Goal: Task Accomplishment & Management: Use online tool/utility

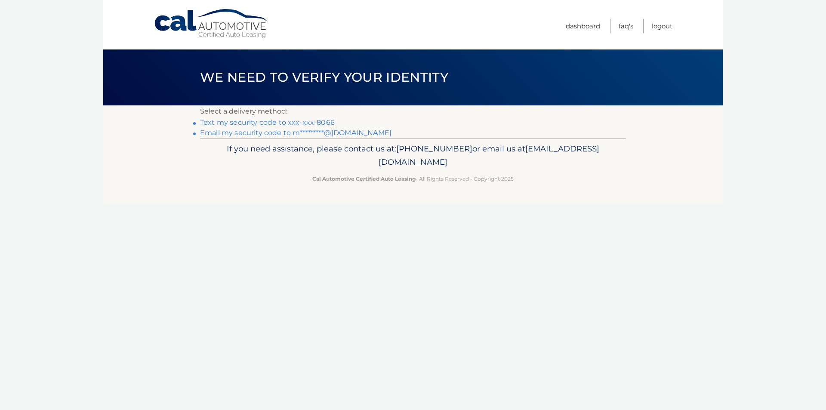
click at [256, 120] on link "Text my security code to xxx-xxx-8066" at bounding box center [267, 122] width 135 height 8
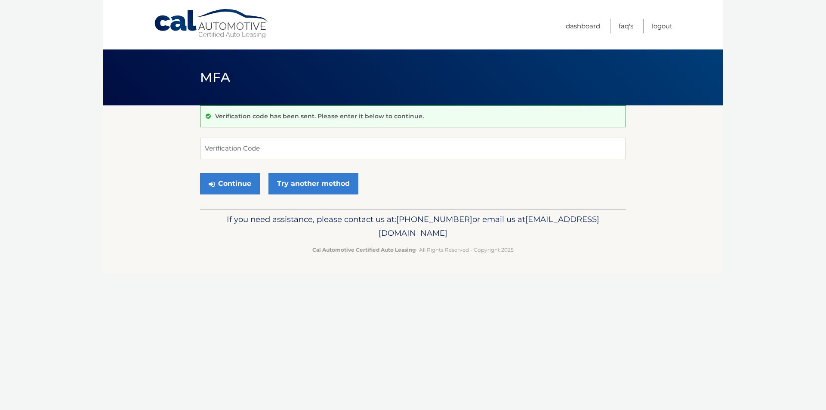
click at [297, 134] on div "Verification code has been sent. Please enter it below to continue. Verificatio…" at bounding box center [413, 157] width 426 height 104
click at [293, 142] on input "Verification Code" at bounding box center [413, 149] width 426 height 22
click at [294, 145] on input "Verification Code" at bounding box center [413, 149] width 426 height 22
type input "879105"
click at [321, 185] on link "Try another method" at bounding box center [313, 184] width 90 height 22
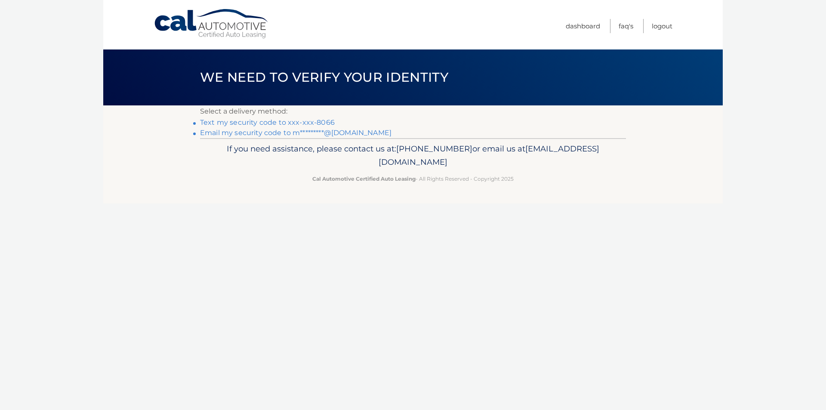
drag, startPoint x: 279, startPoint y: 120, endPoint x: 309, endPoint y: 130, distance: 32.0
click at [278, 121] on link "Text my security code to xxx-xxx-8066" at bounding box center [267, 122] width 135 height 8
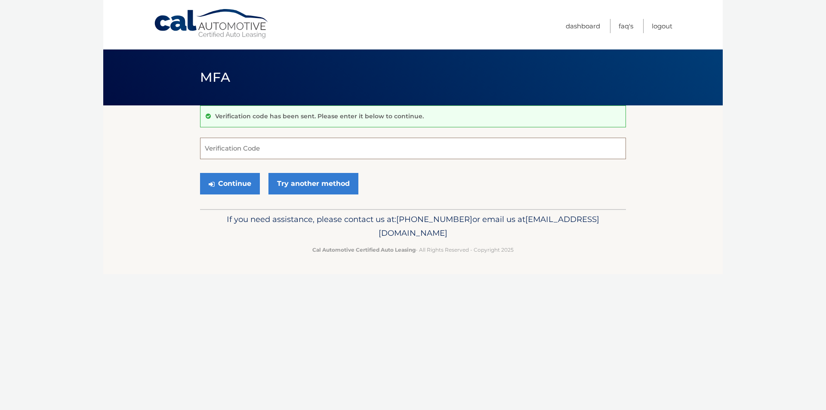
click at [244, 153] on input "Verification Code" at bounding box center [413, 149] width 426 height 22
type input "992672"
click at [237, 190] on button "Continue" at bounding box center [230, 184] width 60 height 22
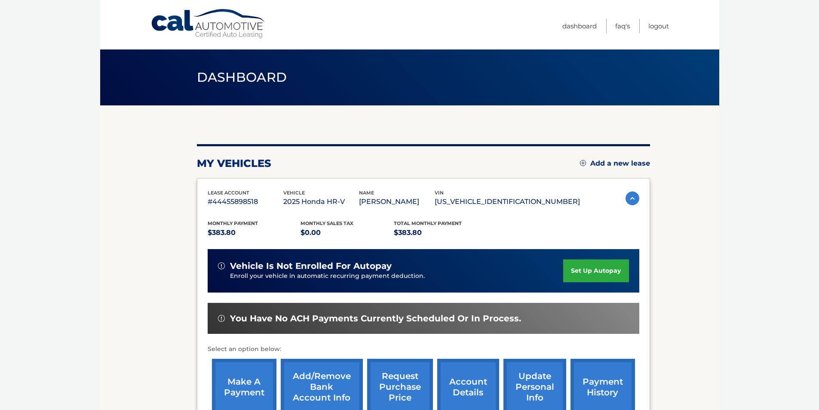
click at [249, 376] on link "make a payment" at bounding box center [244, 387] width 65 height 56
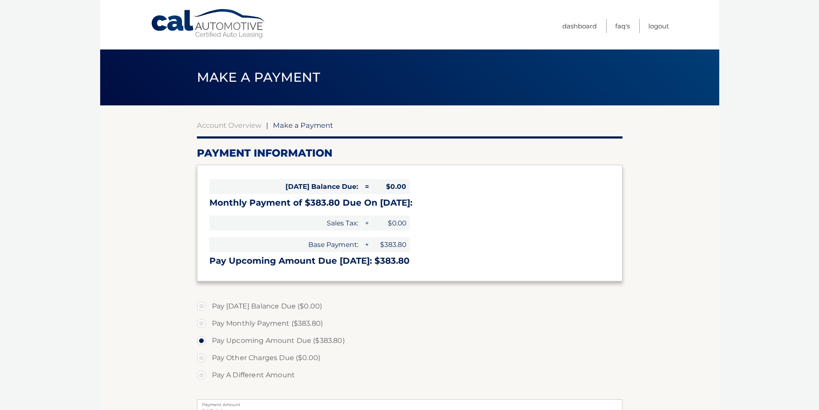
select select "MTBlYmM4MTUtNGNjOC00NmI5LTllZDYtZmJiNzMxMzczN2Zh"
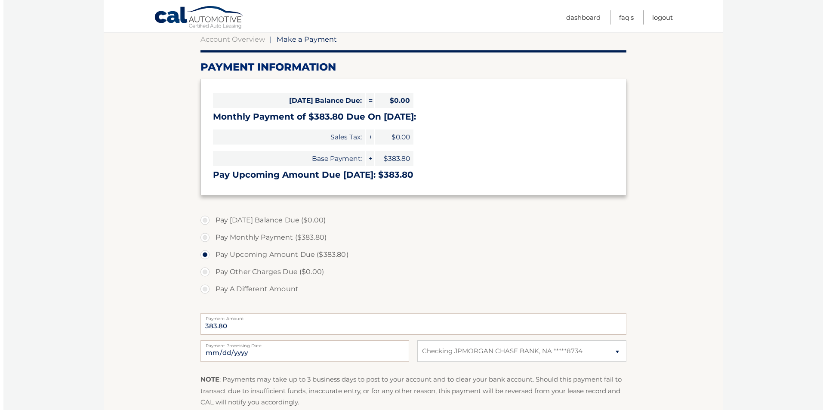
scroll to position [129, 0]
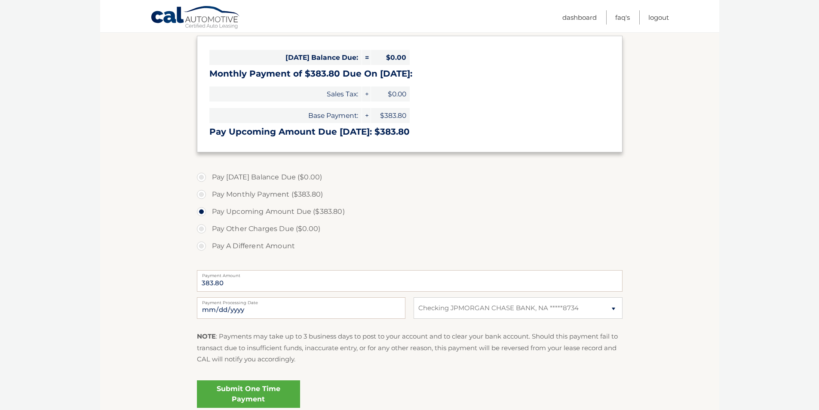
click at [273, 395] on link "Submit One Time Payment" at bounding box center [248, 394] width 103 height 28
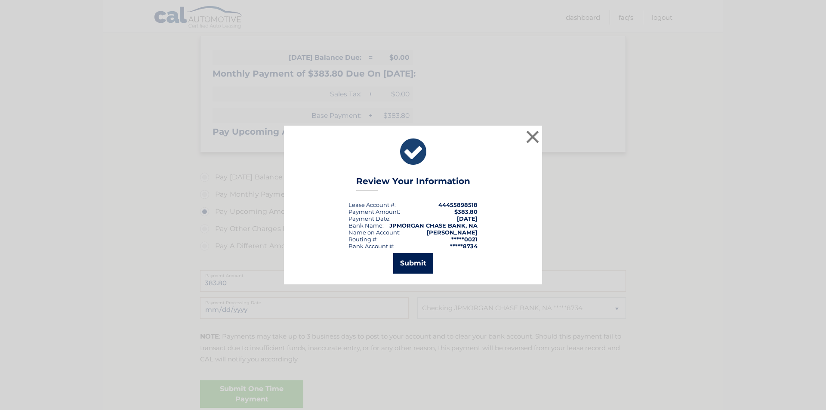
click at [418, 262] on button "Submit" at bounding box center [413, 263] width 40 height 21
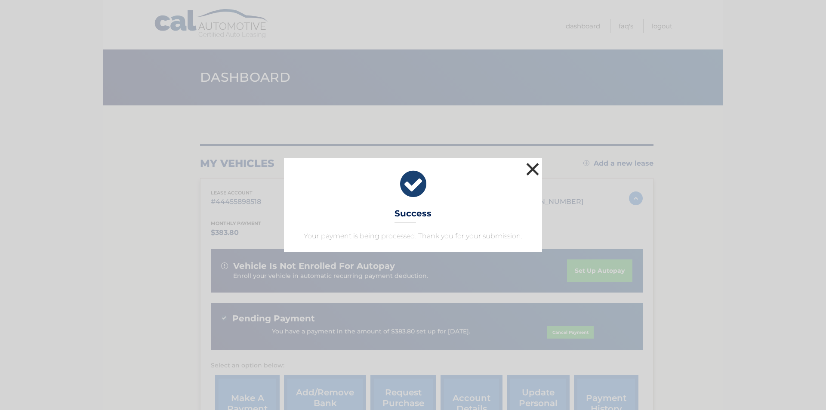
click at [534, 169] on button "×" at bounding box center [532, 168] width 17 height 17
